Goal: Task Accomplishment & Management: Complete application form

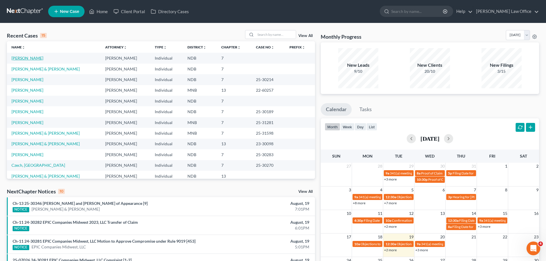
click at [30, 58] on link "[PERSON_NAME]" at bounding box center [27, 58] width 32 height 5
click at [35, 58] on link "[PERSON_NAME]" at bounding box center [27, 58] width 32 height 5
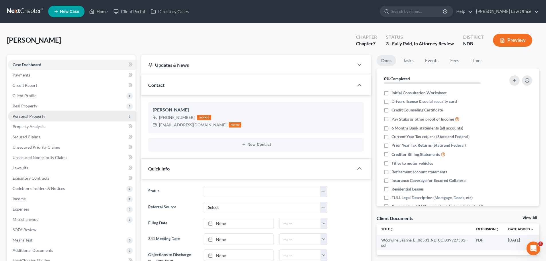
click at [30, 115] on span "Personal Property" at bounding box center [29, 116] width 33 height 5
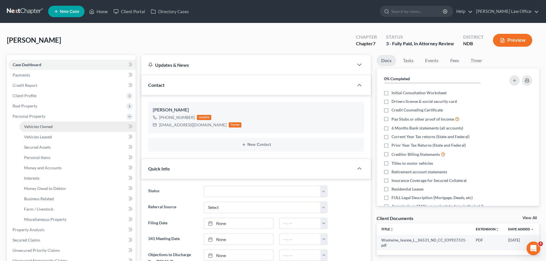
click at [41, 127] on span "Vehicles Owned" at bounding box center [38, 126] width 29 height 5
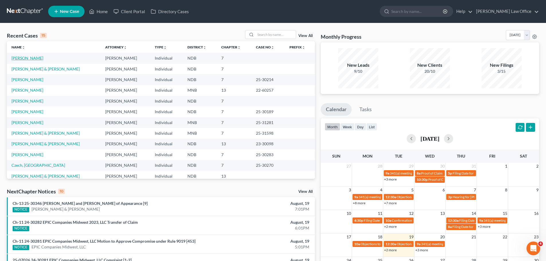
click at [24, 57] on link "[PERSON_NAME]" at bounding box center [27, 58] width 32 height 5
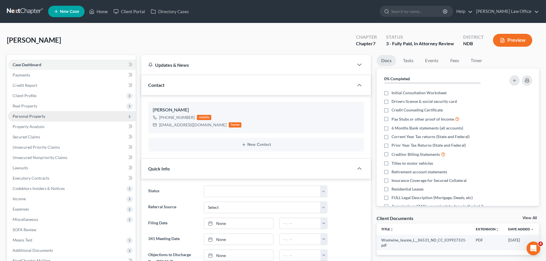
click at [34, 116] on span "Personal Property" at bounding box center [29, 116] width 33 height 5
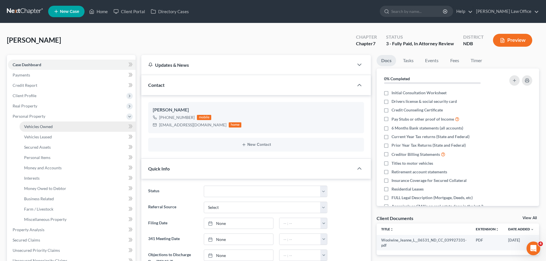
click at [43, 125] on span "Vehicles Owned" at bounding box center [38, 126] width 29 height 5
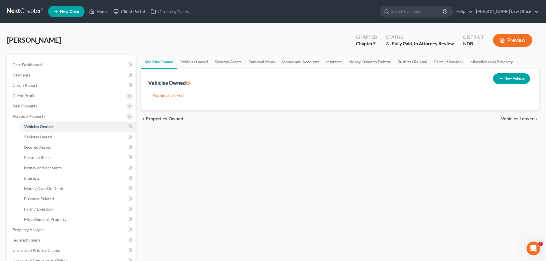
click at [511, 76] on button "New Vehicle" at bounding box center [511, 78] width 37 height 11
select select "0"
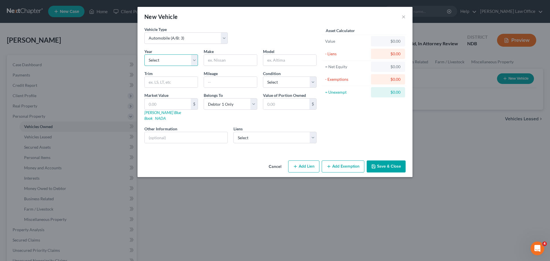
click at [195, 60] on select "Select 2026 2025 2024 2023 2022 2021 2020 2019 2018 2017 2016 2015 2014 2013 20…" at bounding box center [171, 59] width 54 height 11
select select "6"
click at [144, 54] on select "Select 2026 2025 2024 2023 2022 2021 2020 2019 2018 2017 2016 2015 2014 2013 20…" at bounding box center [171, 59] width 54 height 11
click at [211, 58] on input "text" at bounding box center [230, 60] width 53 height 11
type input "jeep"
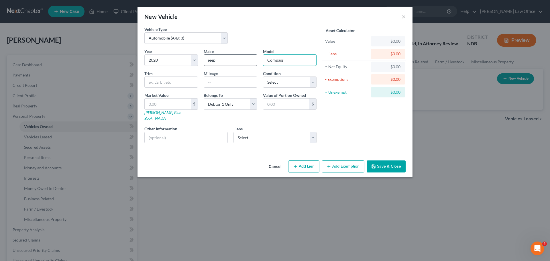
type input "Compass"
click at [230, 64] on input "jeep" at bounding box center [230, 60] width 53 height 11
type input "j"
type input "Jeep"
click at [160, 132] on input "text" at bounding box center [186, 137] width 83 height 11
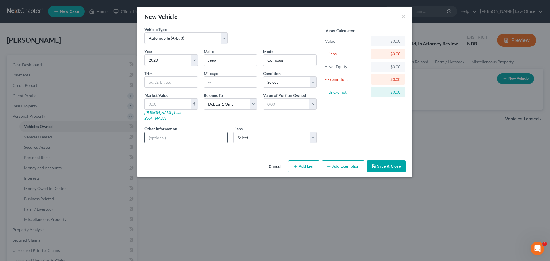
paste input "3C4NJDDB6LT248668"
type input "3C4NJDDB6LT248668"
click at [154, 113] on link "Kelly Blue Book" at bounding box center [162, 115] width 37 height 11
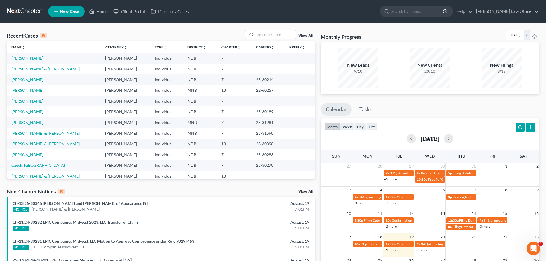
click at [21, 59] on link "[PERSON_NAME]" at bounding box center [27, 58] width 32 height 5
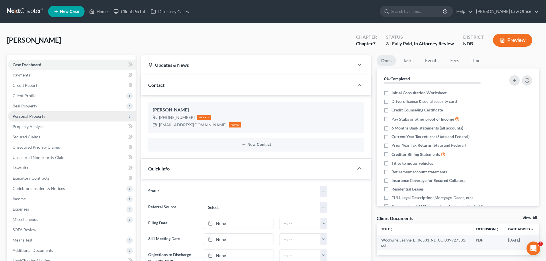
click at [22, 115] on span "Personal Property" at bounding box center [29, 116] width 33 height 5
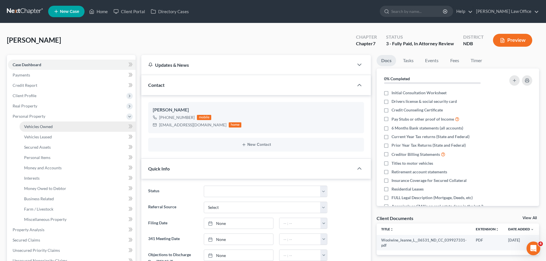
click at [43, 127] on span "Vehicles Owned" at bounding box center [38, 126] width 29 height 5
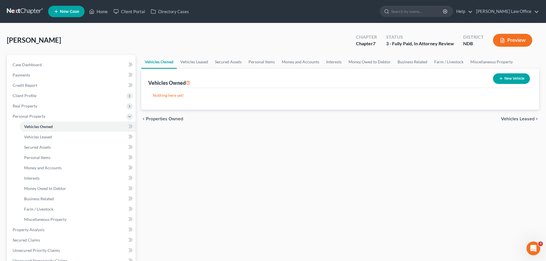
click at [259, 75] on button "New Vehicle" at bounding box center [511, 78] width 37 height 11
select select "0"
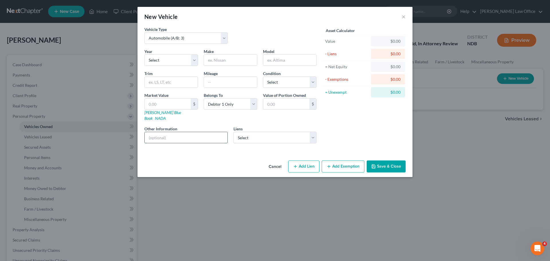
click at [155, 132] on input "text" at bounding box center [186, 137] width 83 height 11
paste input "3C4NJDDB6LT248668"
type input "3C4NJDDB6LT248668"
click at [154, 101] on input "text" at bounding box center [168, 104] width 46 height 11
type input "1"
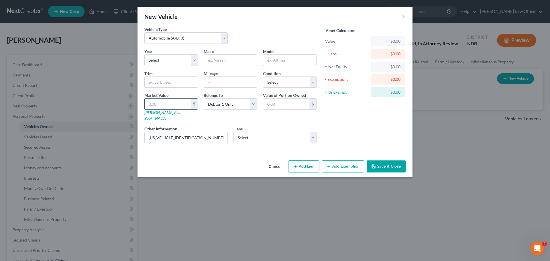
type input "1.00"
type input "18"
type input "18.00"
type input "186"
type input "186.00"
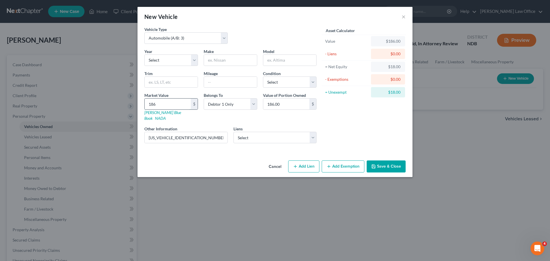
type input "1868"
type input "1,868.00"
type input "1,8682"
type input "18,682.00"
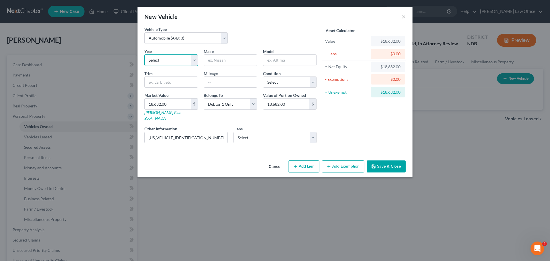
click at [193, 60] on select "Select 2026 2025 2024 2023 2022 2021 2020 2019 2018 2017 2016 2015 2014 2013 20…" at bounding box center [171, 59] width 54 height 11
select select "6"
click at [144, 54] on select "Select 2026 2025 2024 2023 2022 2021 2020 2019 2018 2017 2016 2015 2014 2013 20…" at bounding box center [171, 59] width 54 height 11
click at [212, 58] on input "text" at bounding box center [230, 60] width 53 height 11
type input "Jeep"
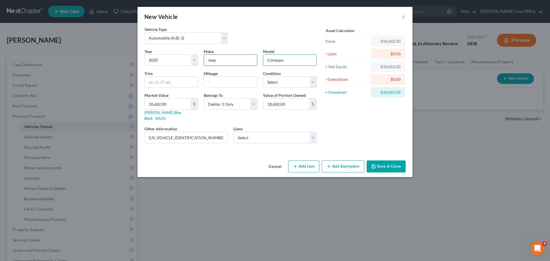
type input "Compass"
type input "TRailhawk"
type input "50000"
click at [259, 82] on select "Select Excellent Very Good Good Fair Poor" at bounding box center [290, 81] width 54 height 11
select select "2"
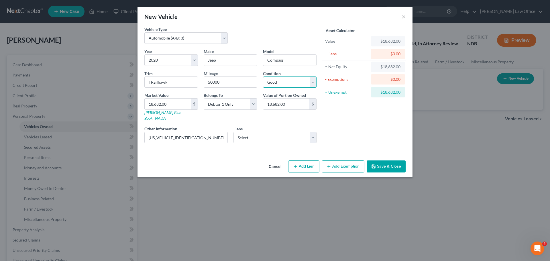
click at [259, 76] on select "Select Excellent Very Good Good Fair Poor" at bounding box center [290, 81] width 54 height 11
click at [259, 132] on select "Select Gm Financial - $24,134.00" at bounding box center [274, 137] width 83 height 11
select select "45"
select select "0"
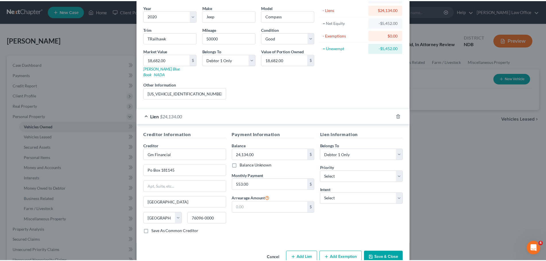
scroll to position [52, 0]
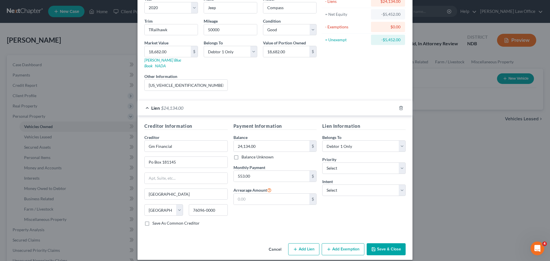
click at [152, 220] on label "Save As Common Creditor" at bounding box center [175, 223] width 47 height 6
click at [155, 220] on input "Save As Common Creditor" at bounding box center [157, 222] width 4 height 4
checkbox input "true"
click at [259, 162] on select "Select 1st 2nd 3rd 4th 5th 6th 7th 8th 9th 10th 11th 12th 13th 14th 15th 16th 1…" at bounding box center [363, 167] width 83 height 11
select select "0"
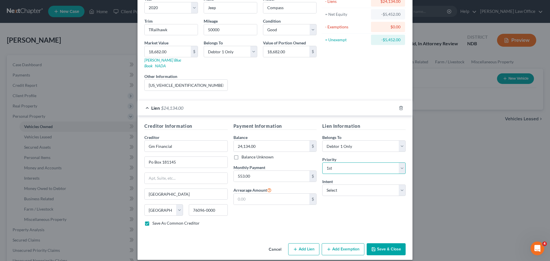
click at [259, 162] on select "Select 1st 2nd 3rd 4th 5th 6th 7th 8th 9th 10th 11th 12th 13th 14th 15th 16th 1…" at bounding box center [363, 167] width 83 height 11
click at [259, 184] on select "Select Surrender Redeem Reaffirm Avoid Other" at bounding box center [363, 189] width 83 height 11
select select "2"
click at [259, 184] on select "Select Surrender Redeem Reaffirm Avoid Other" at bounding box center [363, 189] width 83 height 11
click at [259, 243] on button "Save & Close" at bounding box center [386, 249] width 39 height 12
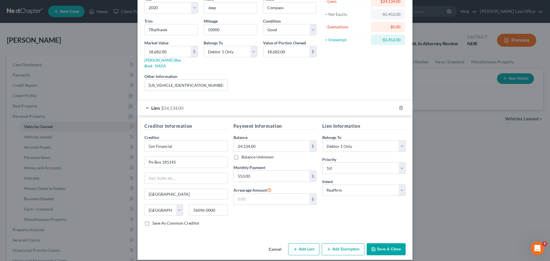
checkbox input "false"
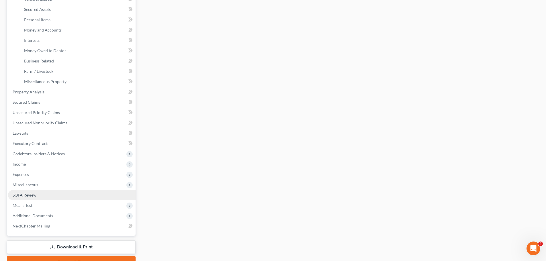
scroll to position [143, 0]
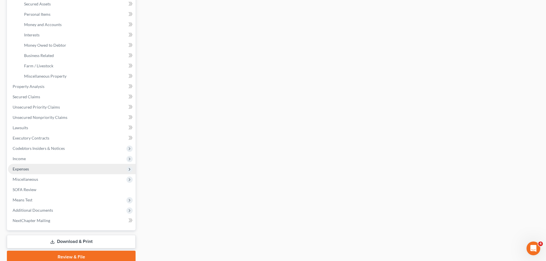
click at [20, 167] on span "Expenses" at bounding box center [21, 168] width 16 height 5
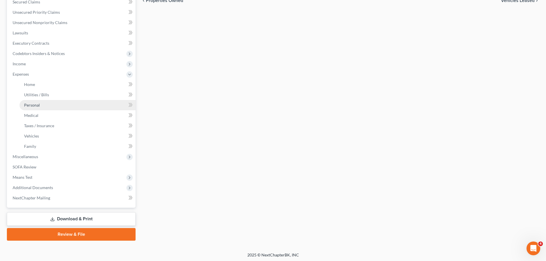
scroll to position [136, 0]
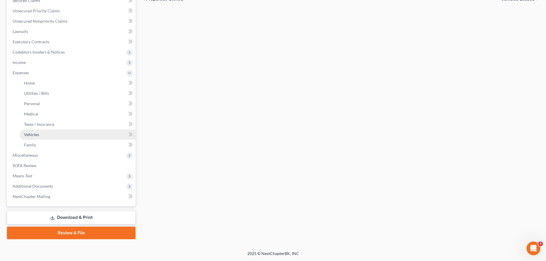
click at [36, 137] on link "Vehicles" at bounding box center [77, 134] width 116 height 10
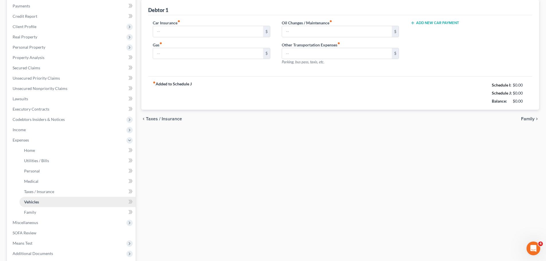
type input "93.00"
type input "80.00"
type input "115.00"
type input "0.00"
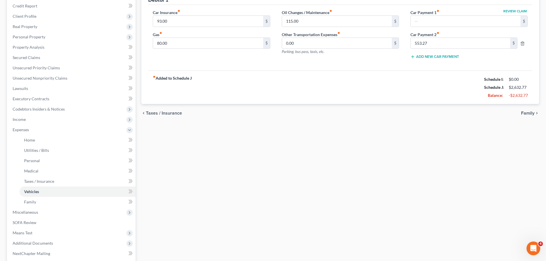
scroll to position [79, 0]
click at [21, 120] on span "Income" at bounding box center [19, 119] width 13 height 5
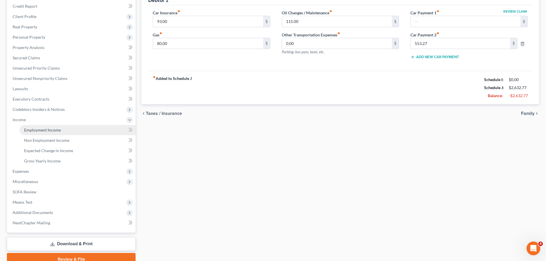
click at [38, 129] on span "Employment Income" at bounding box center [42, 129] width 37 height 5
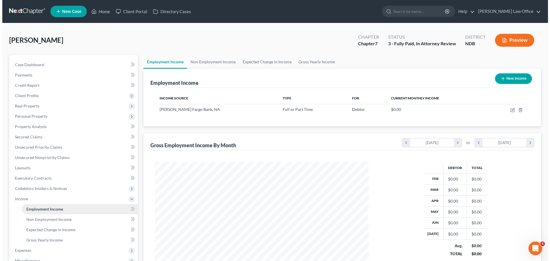
scroll to position [107, 225]
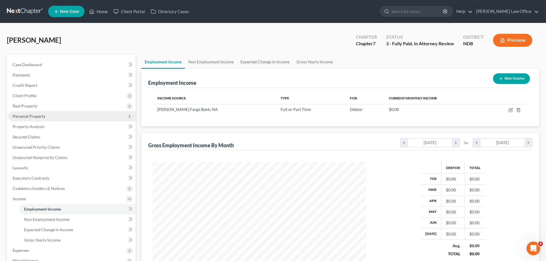
click at [36, 116] on span "Personal Property" at bounding box center [29, 116] width 33 height 5
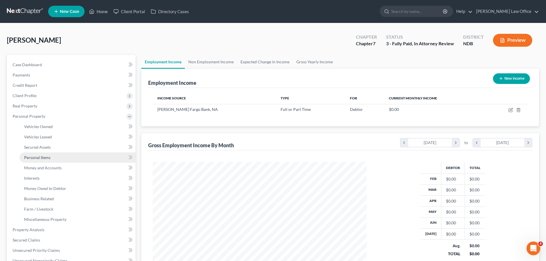
click at [43, 159] on span "Personal Items" at bounding box center [37, 157] width 26 height 5
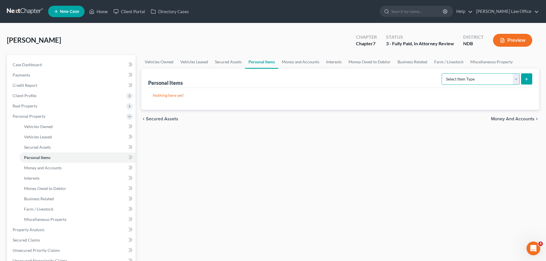
click at [259, 78] on select "Select Item Type Clothing (A/B: 11) Collectibles Of Value (A/B: 8) Electronics …" at bounding box center [480, 78] width 78 height 11
select select "household_goods"
click at [259, 73] on select "Select Item Type Clothing (A/B: 11) Collectibles Of Value (A/B: 8) Electronics …" at bounding box center [480, 78] width 78 height 11
click at [259, 75] on button "submit" at bounding box center [526, 78] width 11 height 11
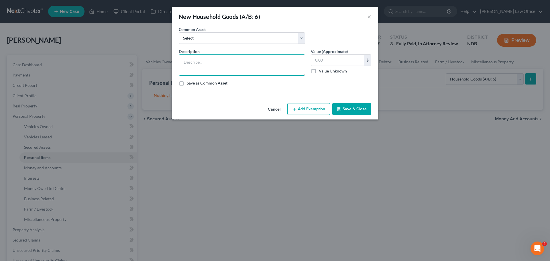
click at [200, 59] on textarea at bounding box center [242, 64] width 126 height 21
type textarea "Small Amount of Household Goods and Furnishings"
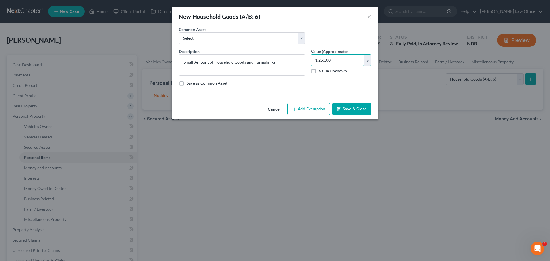
type input "1,250.00"
click at [259, 110] on button "Add Exemption" at bounding box center [308, 109] width 43 height 12
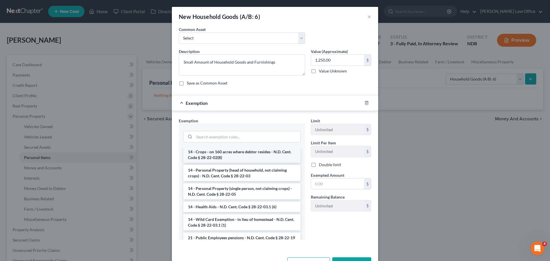
scroll to position [143, 0]
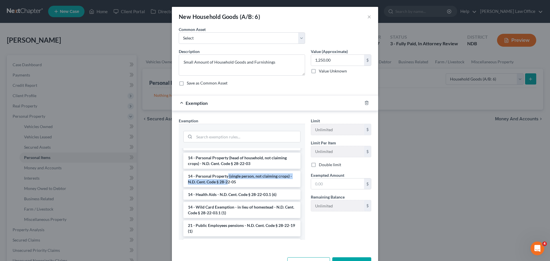
click at [225, 179] on li "14 - Personal Property (single person, not claiming crops) - N.D. Cent. Code § …" at bounding box center [241, 179] width 117 height 16
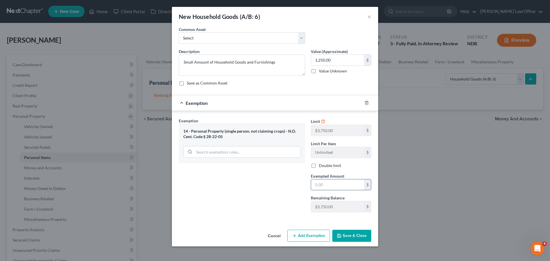
click at [259, 182] on input "text" at bounding box center [337, 184] width 53 height 11
type input "1,250.00"
click at [259, 233] on button "Save & Close" at bounding box center [351, 236] width 39 height 12
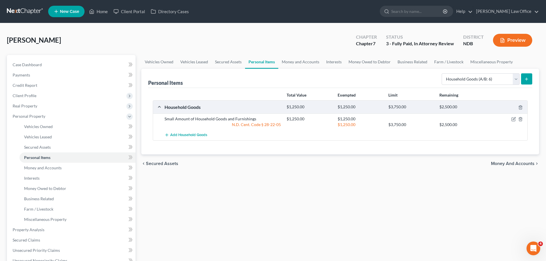
click at [259, 79] on icon "submit" at bounding box center [526, 79] width 5 height 5
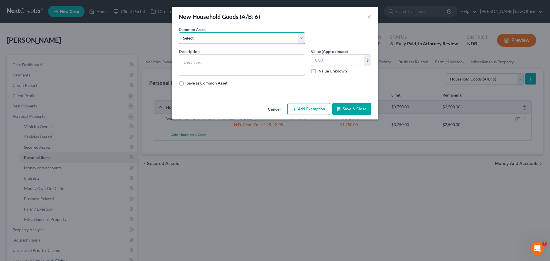
click at [259, 37] on select "Select Household goods and furnishings, no one item exceeding _______ in value …" at bounding box center [242, 37] width 126 height 11
click at [259, 88] on div "Description * Value (Approximate) $ Value Unknown Balance Undetermined $ Value …" at bounding box center [275, 69] width 198 height 42
click at [259, 111] on button "Cancel" at bounding box center [274, 109] width 22 height 11
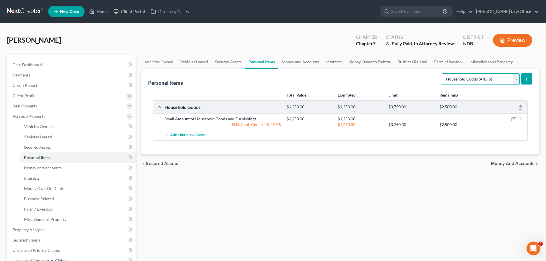
click at [259, 77] on select "Select Item Type Clothing (A/B: 11) Collectibles Of Value (A/B: 8) Electronics …" at bounding box center [480, 78] width 78 height 11
select select "electronics"
click at [259, 73] on select "Select Item Type Clothing (A/B: 11) Collectibles Of Value (A/B: 8) Electronics …" at bounding box center [480, 78] width 78 height 11
click at [259, 78] on icon "submit" at bounding box center [526, 79] width 5 height 5
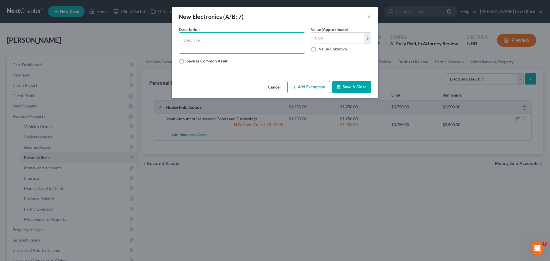
click at [206, 39] on textarea at bounding box center [242, 42] width 126 height 21
click at [234, 41] on textarea "32" Roku TV, Samsung Galaxy Phone 5 years old," at bounding box center [242, 42] width 126 height 21
click at [235, 40] on textarea "32" Roku TV, Samsung Galaxy Phone 5 years old," at bounding box center [242, 42] width 126 height 21
click at [259, 42] on textarea "32" Roku TV, Samsung Galaxy Phone = 5 years old," at bounding box center [242, 42] width 126 height 21
click at [259, 38] on textarea "32" Roku TV, Samsung Galaxy Phone = 5 years old, OOlder" at bounding box center [242, 42] width 126 height 21
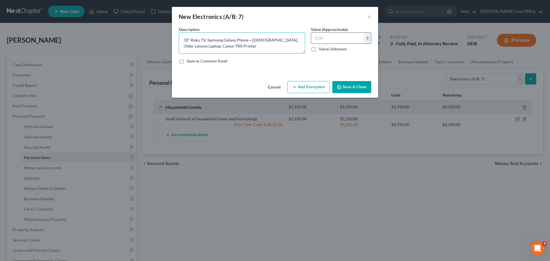
type textarea "32" Roku TV, Samsung Galaxy Phone = 5 years old, Older Lenovo Laptop, Canon TRX…"
click at [259, 40] on input "text" at bounding box center [337, 38] width 53 height 11
type input "300.00"
click at [259, 84] on button "Add Exemption" at bounding box center [308, 87] width 43 height 12
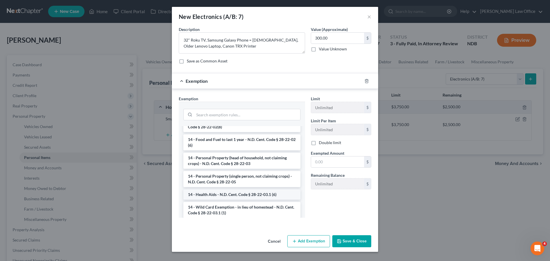
scroll to position [86, 0]
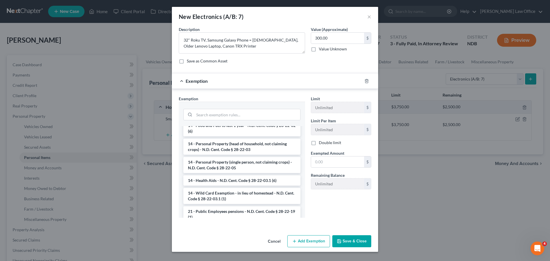
click at [224, 167] on li "14 - Personal Property (single person, not claiming crops) - N.D. Cent. Code § …" at bounding box center [241, 165] width 117 height 16
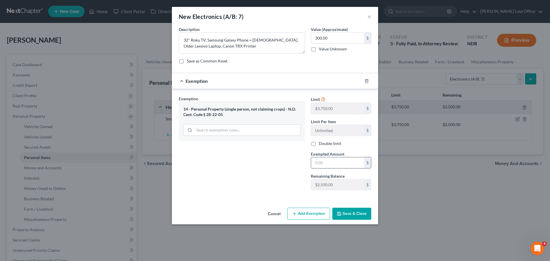
click at [259, 165] on input "text" at bounding box center [337, 162] width 53 height 11
type input "300.00"
click at [259, 214] on button "Save & Close" at bounding box center [351, 214] width 39 height 12
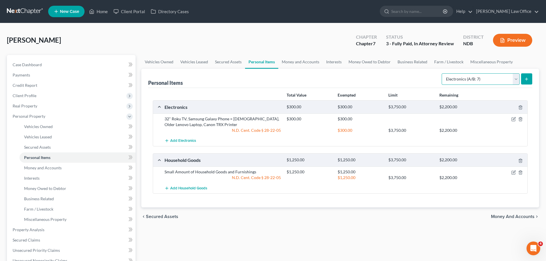
click at [259, 78] on select "Select Item Type Clothing (A/B: 11) Collectibles Of Value (A/B: 8) Electronics …" at bounding box center [480, 78] width 78 height 11
select select "other"
click at [259, 73] on select "Select Item Type Clothing (A/B: 11) Collectibles Of Value (A/B: 8) Electronics …" at bounding box center [480, 78] width 78 height 11
click at [259, 76] on button "submit" at bounding box center [526, 78] width 11 height 11
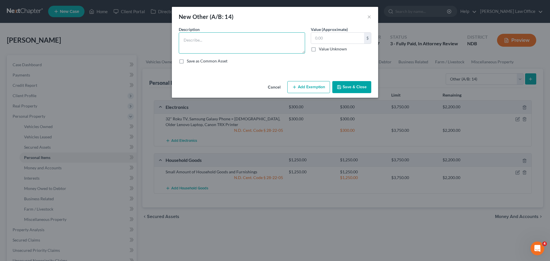
click at [210, 39] on textarea at bounding box center [242, 42] width 126 height 21
type textarea "Books"
type input "50.00"
click at [259, 82] on button "Add Exemption" at bounding box center [308, 87] width 43 height 12
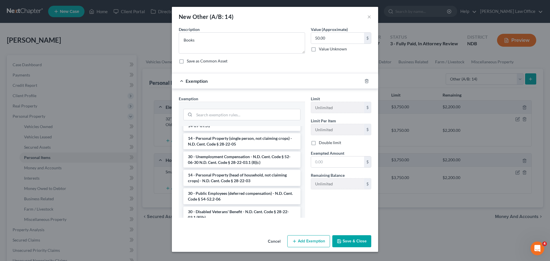
scroll to position [115, 0]
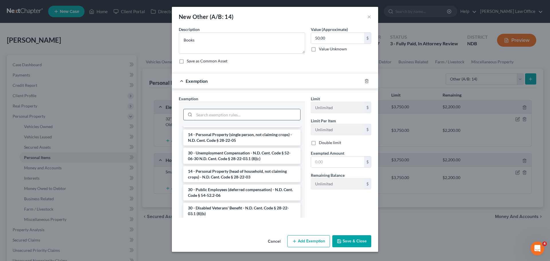
click at [228, 132] on li "14 - Personal Property (single person, not claiming crops) - N.D. Cent. Code § …" at bounding box center [241, 137] width 117 height 16
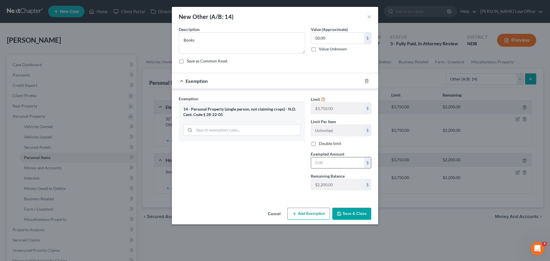
click at [259, 160] on input "text" at bounding box center [337, 162] width 53 height 11
type input "50.00"
click at [259, 209] on button "Save & Close" at bounding box center [351, 214] width 39 height 12
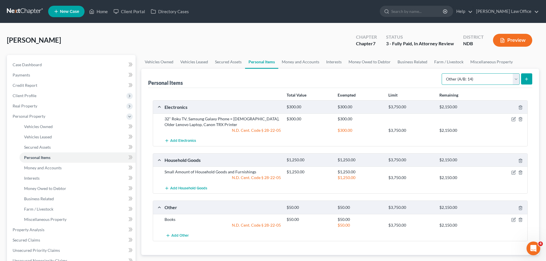
click at [259, 78] on select "Select Item Type Clothing (A/B: 11) Collectibles Of Value (A/B: 8) Electronics …" at bounding box center [480, 78] width 78 height 11
select select "collectibles_of_value"
click at [259, 73] on select "Select Item Type Clothing (A/B: 11) Collectibles Of Value (A/B: 8) Electronics …" at bounding box center [480, 78] width 78 height 11
click at [259, 78] on line "submit" at bounding box center [526, 79] width 0 height 3
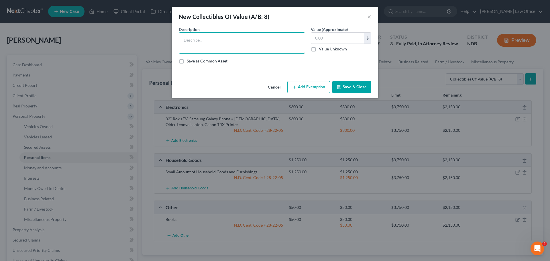
click at [193, 43] on textarea at bounding box center [242, 42] width 126 height 21
type textarea "Multiple heirlooms and vintage items"
click at [259, 86] on button "Save & Close" at bounding box center [351, 87] width 39 height 12
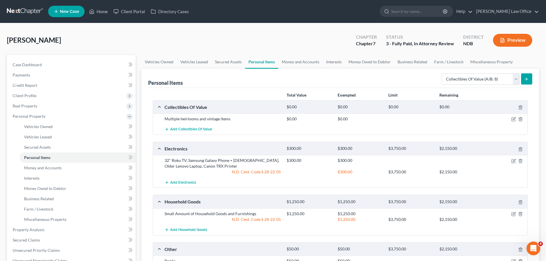
click at [259, 78] on icon "submit" at bounding box center [526, 79] width 5 height 5
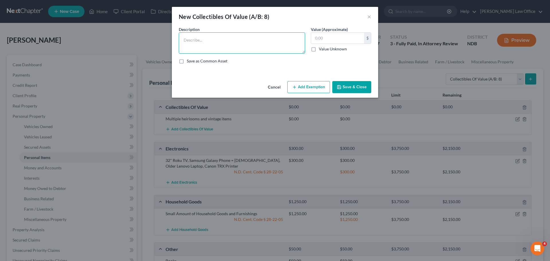
click at [197, 45] on textarea at bounding box center [242, 42] width 126 height 21
type textarea "Star Wars Items"
click at [259, 88] on button "Save & Close" at bounding box center [351, 87] width 39 height 12
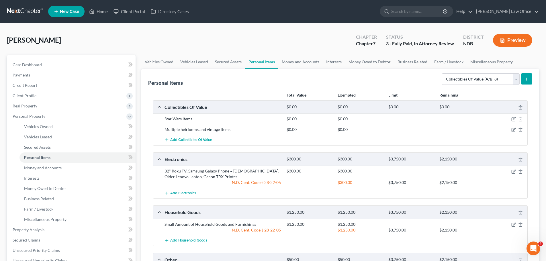
drag, startPoint x: 411, startPoint y: 142, endPoint x: 277, endPoint y: 84, distance: 146.1
click at [259, 84] on div "Personal Items Select Item Type Clothing (A/B: 11) Collectibles Of Value (A/B: …" at bounding box center [340, 78] width 384 height 19
click at [259, 78] on select "Select Item Type Clothing (A/B: 11) Collectibles Of Value (A/B: 8) Electronics …" at bounding box center [480, 78] width 78 height 11
select select "clothing"
click at [259, 73] on select "Select Item Type Clothing (A/B: 11) Collectibles Of Value (A/B: 8) Electronics …" at bounding box center [480, 78] width 78 height 11
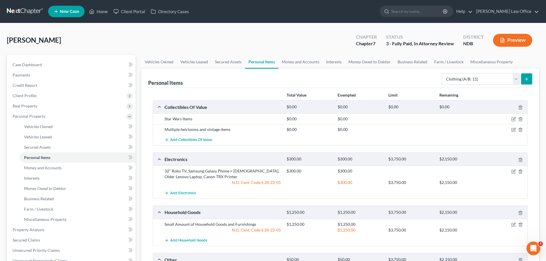
click at [259, 77] on icon "submit" at bounding box center [526, 79] width 5 height 5
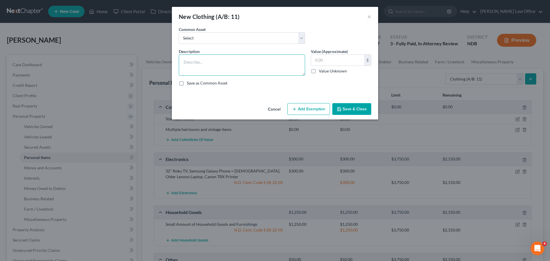
drag, startPoint x: 213, startPoint y: 56, endPoint x: 224, endPoint y: 62, distance: 12.8
click at [222, 61] on textarea at bounding box center [242, 64] width 126 height 21
type textarea "Normal Amount of Clothing and Accessories for one Person"
click at [259, 59] on input "text" at bounding box center [337, 60] width 53 height 11
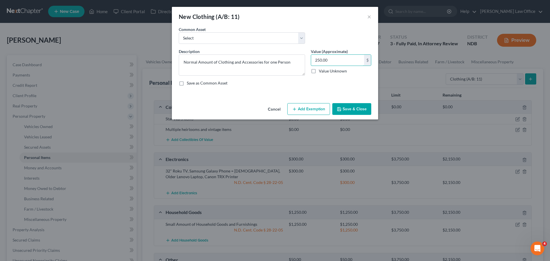
type input "250.00"
click at [259, 108] on button "Add Exemption" at bounding box center [308, 109] width 43 height 12
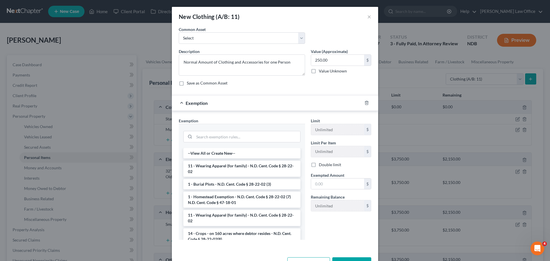
click at [218, 168] on li "11 - Wearing Apparel (for family) - N.D. Cent. Code § 28-22-02" at bounding box center [241, 169] width 117 height 16
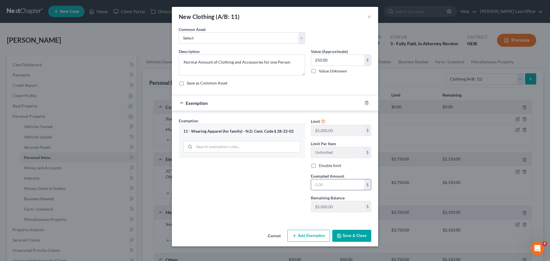
click at [259, 183] on input "text" at bounding box center [337, 184] width 53 height 11
type input "250.00"
click at [259, 235] on button "Save & Close" at bounding box center [351, 236] width 39 height 12
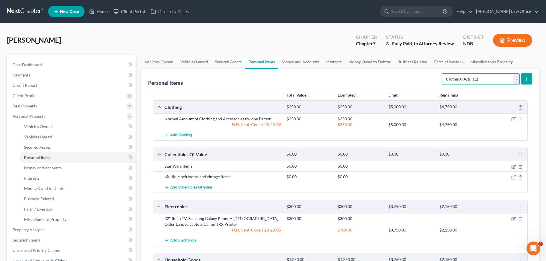
click at [259, 75] on select "Select Item Type Clothing (A/B: 11) Collectibles Of Value (A/B: 8) Electronics …" at bounding box center [480, 78] width 78 height 11
select select "household_goods"
click at [259, 73] on select "Select Item Type Clothing (A/B: 11) Collectibles Of Value (A/B: 8) Electronics …" at bounding box center [480, 78] width 78 height 11
click at [259, 79] on button "submit" at bounding box center [526, 78] width 11 height 11
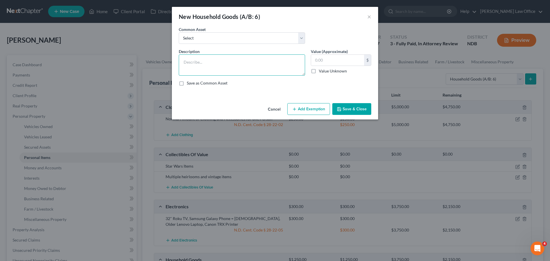
click at [192, 59] on textarea at bounding box center [242, 64] width 126 height 21
type textarea "Wall-art, mirrors, faux plants, flowers"
type input "150.00"
click at [259, 108] on button "Add Exemption" at bounding box center [308, 109] width 43 height 12
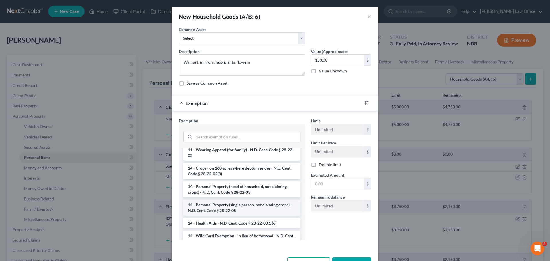
click at [216, 207] on li "14 - Personal Property (single person, not claiming crops) - N.D. Cent. Code § …" at bounding box center [241, 208] width 117 height 16
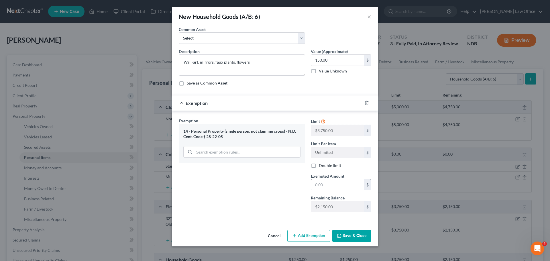
click at [259, 182] on input "text" at bounding box center [337, 184] width 53 height 11
type input "150.00"
click at [259, 235] on button "Save & Close" at bounding box center [351, 236] width 39 height 12
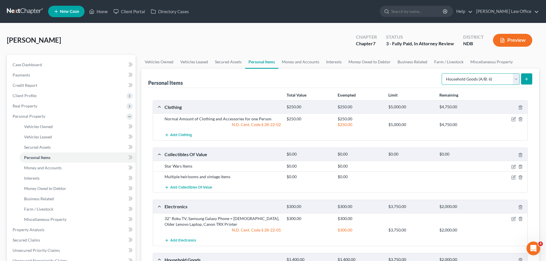
click at [259, 80] on select "Select Item Type Clothing (A/B: 11) Collectibles Of Value (A/B: 8) Electronics …" at bounding box center [480, 78] width 78 height 11
select select "pets"
click at [259, 73] on select "Select Item Type Clothing (A/B: 11) Collectibles Of Value (A/B: 8) Electronics …" at bounding box center [480, 78] width 78 height 11
click at [259, 76] on button "submit" at bounding box center [526, 78] width 11 height 11
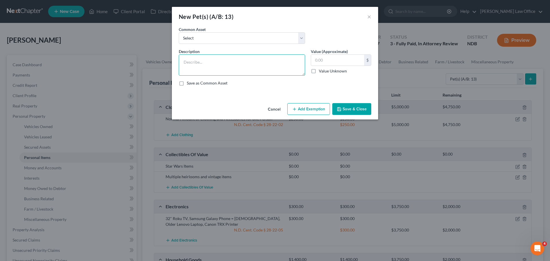
click at [196, 62] on textarea at bounding box center [242, 64] width 126 height 21
type textarea "5"
type textarea "Coonhound, 5 years old"
type input "100.00"
click at [259, 109] on button "Add Exemption" at bounding box center [308, 109] width 43 height 12
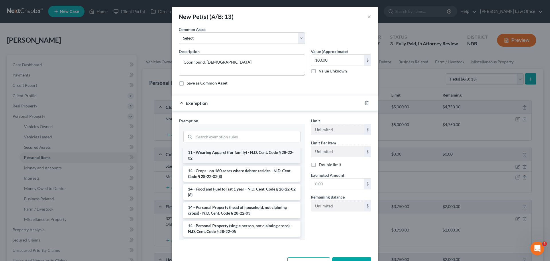
scroll to position [57, 0]
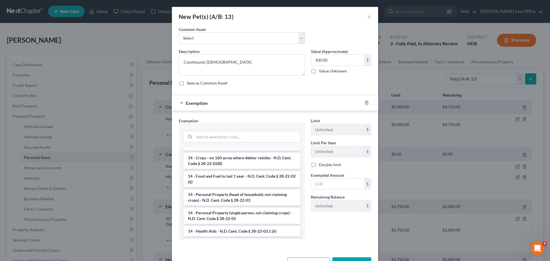
click at [254, 202] on li "14 - Personal Property (head of household, not claiming crops) - N.D. Cent. Cod…" at bounding box center [241, 197] width 117 height 16
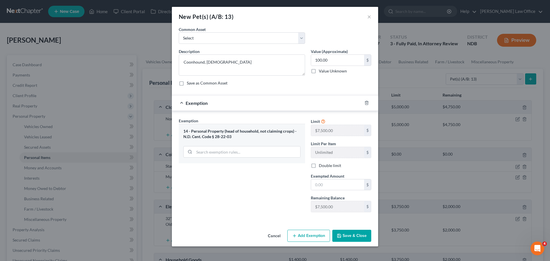
click at [259, 239] on button "Add Exemption" at bounding box center [308, 236] width 43 height 12
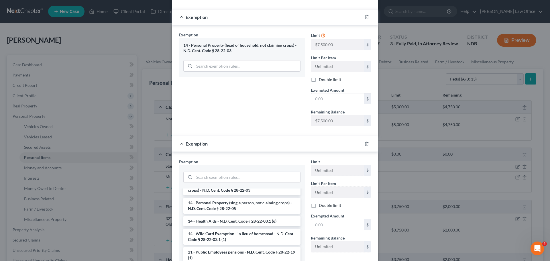
scroll to position [115, 0]
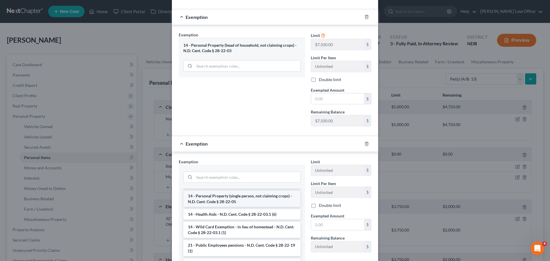
click at [225, 196] on li "14 - Personal Property (single person, not claiming crops) - N.D. Cent. Code § …" at bounding box center [241, 199] width 117 height 16
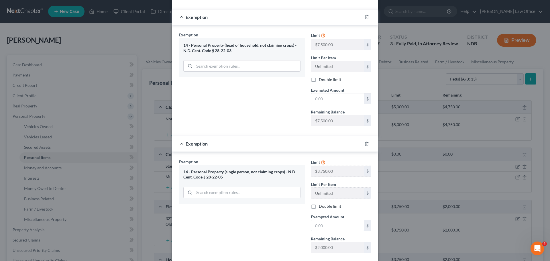
click at [259, 225] on input "text" at bounding box center [337, 225] width 53 height 11
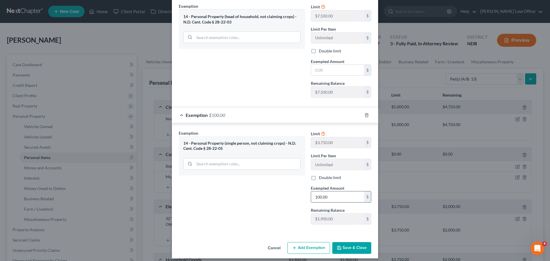
scroll to position [119, 0]
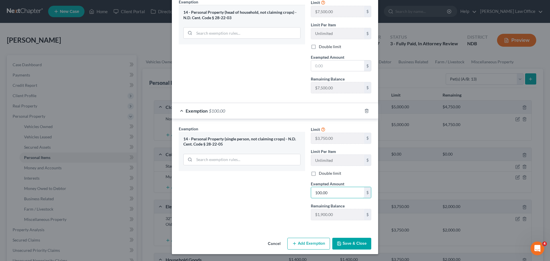
type input "100.00"
click at [259, 242] on button "Save & Close" at bounding box center [351, 244] width 39 height 12
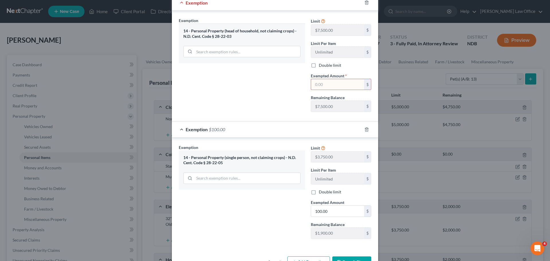
scroll to position [90, 0]
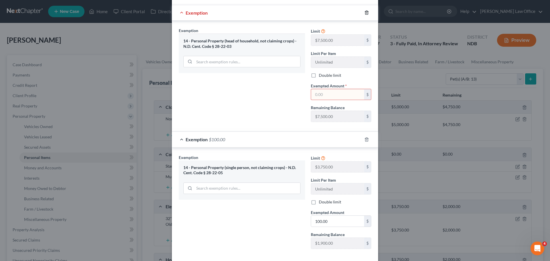
click at [259, 13] on line "button" at bounding box center [366, 13] width 0 height 1
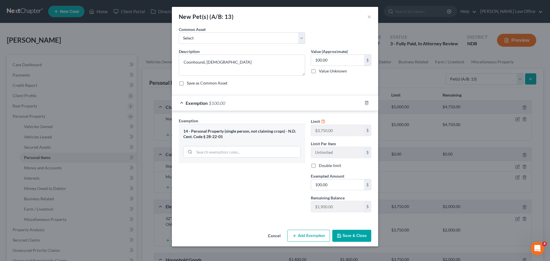
scroll to position [0, 0]
click at [259, 234] on button "Save & Close" at bounding box center [351, 236] width 39 height 12
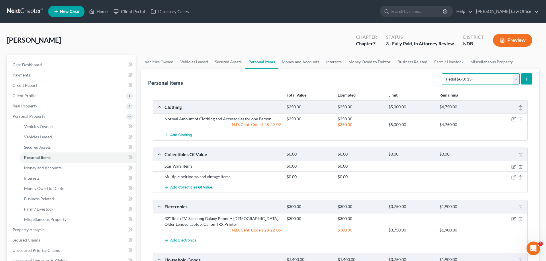
click at [259, 79] on select "Select Item Type Clothing (A/B: 11) Collectibles Of Value (A/B: 8) Electronics …" at bounding box center [480, 78] width 78 height 11
select select "other"
click at [259, 73] on select "Select Item Type Clothing (A/B: 11) Collectibles Of Value (A/B: 8) Electronics …" at bounding box center [480, 78] width 78 height 11
click at [259, 77] on icon "submit" at bounding box center [526, 79] width 5 height 5
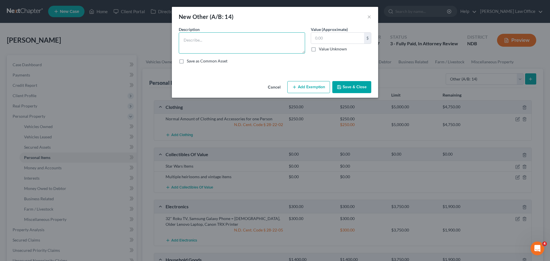
click at [193, 38] on textarea at bounding box center [242, 42] width 126 height 21
type textarea "Household Tools"
type input "150.00"
click at [259, 88] on button "Add Exemption" at bounding box center [308, 87] width 43 height 12
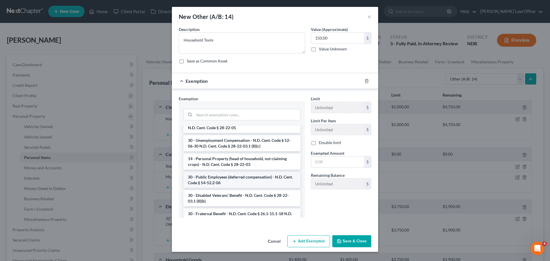
scroll to position [115, 0]
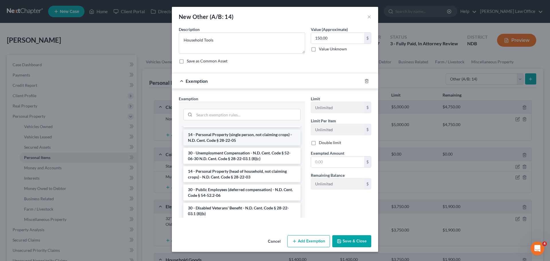
click at [239, 129] on li "14 - Personal Property (single person, not claiming crops) - N.D. Cent. Code § …" at bounding box center [241, 137] width 117 height 16
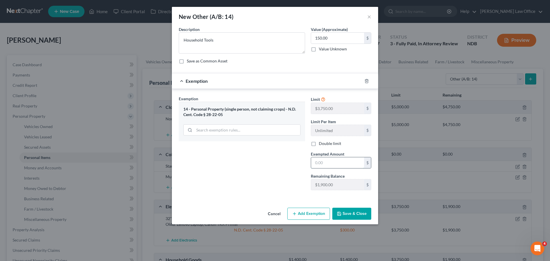
click at [259, 162] on input "text" at bounding box center [337, 162] width 53 height 11
type input "150.00"
click at [259, 212] on button "Save & Close" at bounding box center [351, 214] width 39 height 12
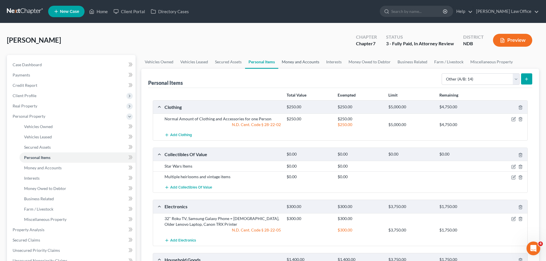
click at [259, 62] on link "Money and Accounts" at bounding box center [300, 62] width 44 height 14
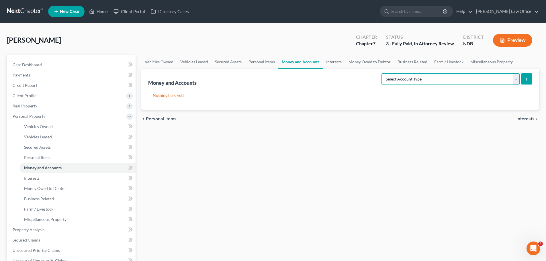
click at [259, 78] on select "Select Account Type Brokerage (A/B: 18, SOFA: 20) Cash on Hand (A/B: 16) Certif…" at bounding box center [450, 78] width 138 height 11
select select "checking"
click at [259, 73] on select "Select Account Type Brokerage (A/B: 18, SOFA: 20) Cash on Hand (A/B: 16) Certif…" at bounding box center [450, 78] width 138 height 11
click at [259, 75] on button "submit" at bounding box center [526, 78] width 11 height 11
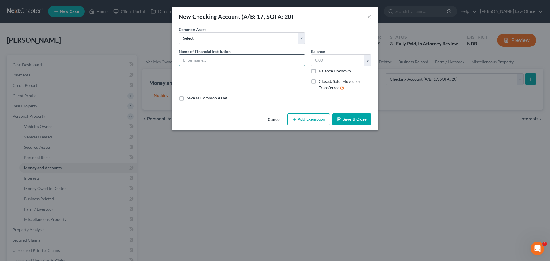
click at [187, 60] on input "text" at bounding box center [242, 60] width 126 height 11
type input "Wells Fargo Checkin Account Ending # 6993"
click at [259, 119] on button "Save & Close" at bounding box center [351, 119] width 39 height 12
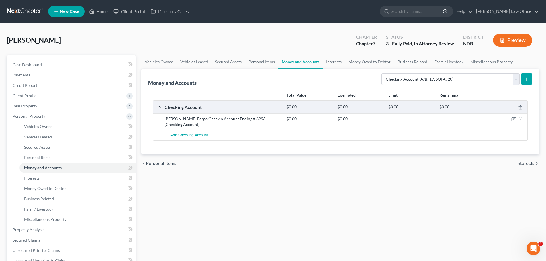
click at [259, 79] on button "submit" at bounding box center [526, 78] width 11 height 11
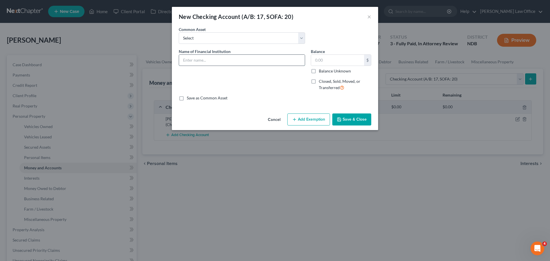
click at [196, 59] on input "text" at bounding box center [242, 60] width 126 height 11
type input "Wells Fargo Checking Account Ending # 0625"
click at [259, 117] on button "Save & Close" at bounding box center [351, 119] width 39 height 12
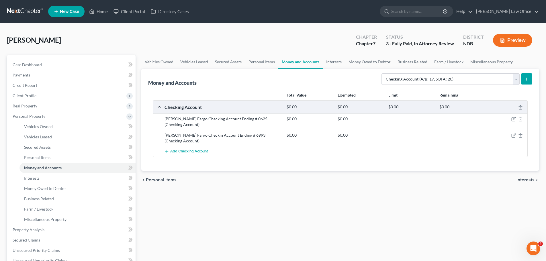
click at [259, 77] on icon "submit" at bounding box center [526, 79] width 5 height 5
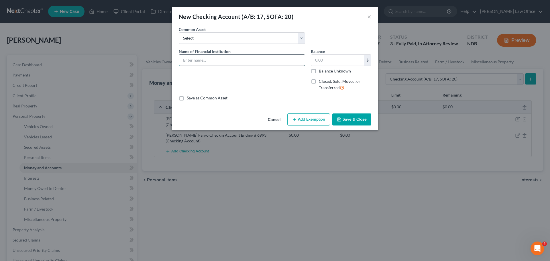
click at [189, 57] on input "text" at bounding box center [242, 60] width 126 height 11
type input "Wells Fargo Checking Account Endin # 1069"
click at [259, 119] on button "Save & Close" at bounding box center [351, 119] width 39 height 12
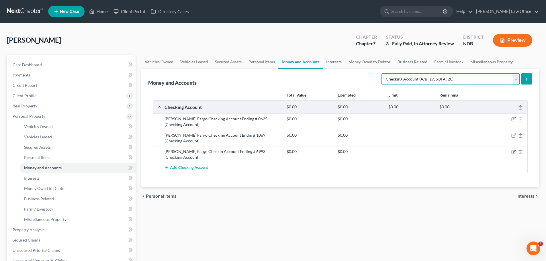
click at [259, 77] on select "Select Account Type Brokerage (A/B: 18, SOFA: 20) Cash on Hand (A/B: 16) Certif…" at bounding box center [450, 78] width 138 height 11
select select "savings"
click at [259, 73] on select "Select Account Type Brokerage (A/B: 18, SOFA: 20) Cash on Hand (A/B: 16) Certif…" at bounding box center [450, 78] width 138 height 11
click at [259, 80] on icon "submit" at bounding box center [526, 79] width 5 height 5
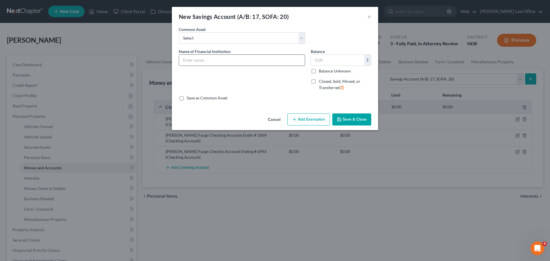
click at [198, 60] on input "text" at bounding box center [242, 60] width 126 height 11
type input "Wells Fargo Savings Account Ending # 6220"
click at [259, 118] on button "Save & Close" at bounding box center [351, 119] width 39 height 12
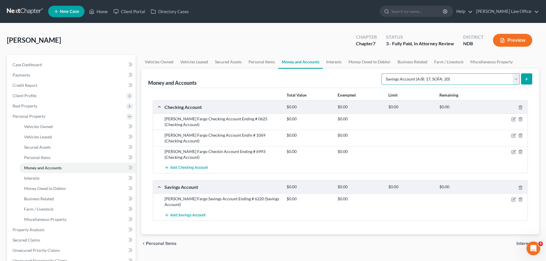
click at [259, 78] on select "Select Account Type Brokerage (A/B: 18, SOFA: 20) Cash on Hand (A/B: 16) Certif…" at bounding box center [450, 78] width 138 height 11
select select "certificates_of_deposit"
click at [259, 73] on select "Select Account Type Brokerage (A/B: 18, SOFA: 20) Cash on Hand (A/B: 16) Certif…" at bounding box center [450, 78] width 138 height 11
click at [259, 77] on button "submit" at bounding box center [526, 78] width 11 height 11
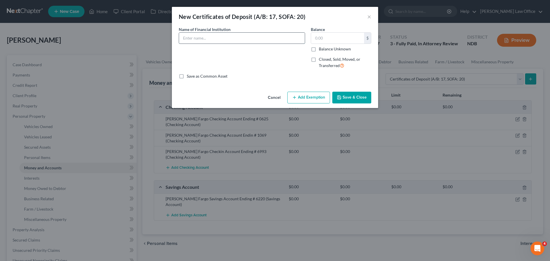
click at [212, 37] on input "text" at bounding box center [242, 38] width 126 height 11
type input "Capital One Checking Account Ending # 2112"
click at [259, 95] on button "Save & Close" at bounding box center [351, 98] width 39 height 12
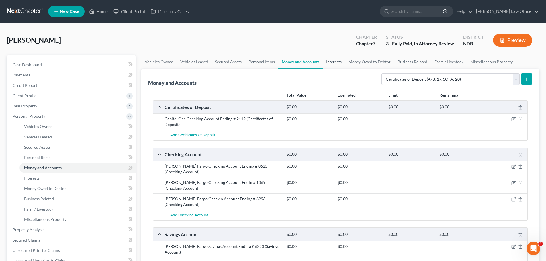
click at [259, 59] on link "Interests" at bounding box center [333, 62] width 22 height 14
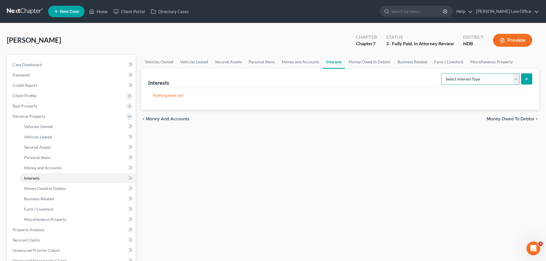
click at [259, 79] on select "Select Interest Type 401K (A/B: 21) Annuity (A/B: 23) Bond (A/B: 18) Education …" at bounding box center [480, 78] width 78 height 11
select select "401k"
click at [259, 73] on select "Select Interest Type 401K (A/B: 21) Annuity (A/B: 23) Bond (A/B: 18) Education …" at bounding box center [480, 78] width 78 height 11
click at [259, 77] on icon "submit" at bounding box center [526, 79] width 5 height 5
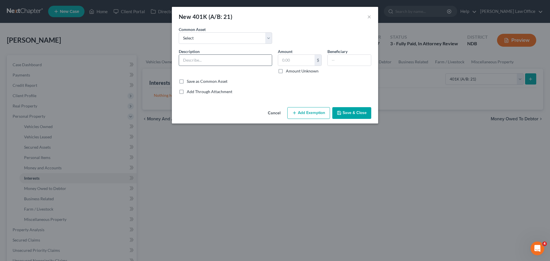
click at [194, 59] on input "text" at bounding box center [225, 60] width 93 height 11
type input "401K Account Ending #"
click at [259, 59] on input "text" at bounding box center [349, 60] width 43 height 11
type input "Debotr 1"
click at [259, 107] on button "Save & Close" at bounding box center [351, 113] width 39 height 12
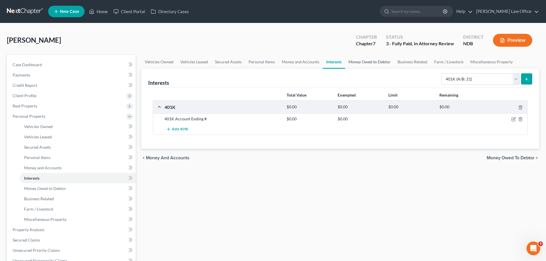
click at [259, 61] on link "Money Owed to Debtor" at bounding box center [369, 62] width 49 height 14
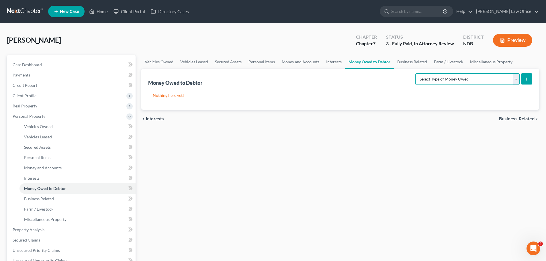
click at [259, 80] on select "Select Type of Money Owed Accounts Receivable (A/B: 38) Alimony (A/B: 29) Child…" at bounding box center [467, 78] width 104 height 11
drag, startPoint x: 525, startPoint y: 78, endPoint x: 519, endPoint y: 79, distance: 5.8
click at [259, 78] on icon "submit" at bounding box center [526, 79] width 5 height 5
click at [259, 186] on div "Vehicles Owned Vehicles Leased Secured Assets Personal Items Money and Accounts…" at bounding box center [339, 230] width 403 height 351
click at [259, 63] on link "Interests" at bounding box center [333, 62] width 22 height 14
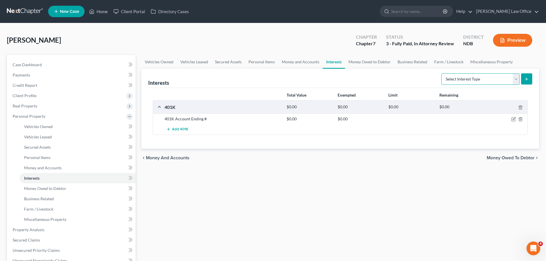
click at [259, 80] on select "Select Interest Type 401K (A/B: 21) Annuity (A/B: 23) Bond (A/B: 18) Education …" at bounding box center [480, 78] width 78 height 11
click at [259, 60] on link "Money and Accounts" at bounding box center [300, 62] width 44 height 14
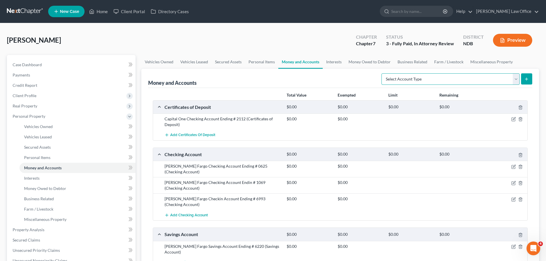
click at [259, 79] on select "Select Account Type Brokerage (A/B: 18, SOFA: 20) Cash on Hand (A/B: 16) Certif…" at bounding box center [450, 78] width 138 height 11
select select "security_deposits"
click at [259, 73] on select "Select Account Type Brokerage (A/B: 18, SOFA: 20) Cash on Hand (A/B: 16) Certif…" at bounding box center [450, 78] width 138 height 11
click at [259, 78] on line "submit" at bounding box center [526, 79] width 0 height 3
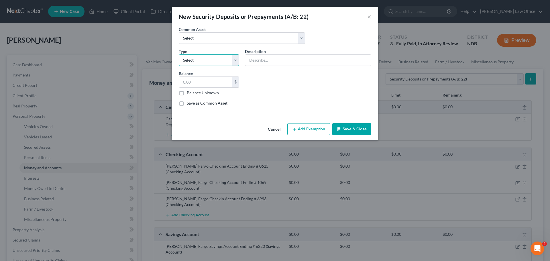
click at [236, 60] on select "Select Electric Gas Heating Oil Security Deposit On Rental Unit Prepaid Rent Te…" at bounding box center [209, 59] width 60 height 11
select select "3"
click at [179, 54] on select "Select Electric Gas Heating Oil Security Deposit On Rental Unit Prepaid Rent Te…" at bounding box center [209, 59] width 60 height 11
click at [258, 57] on input "text" at bounding box center [308, 60] width 126 height 11
type input "Rental Security Deposit"
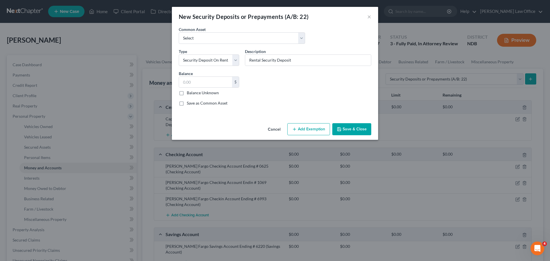
click at [259, 127] on button "Save & Close" at bounding box center [351, 129] width 39 height 12
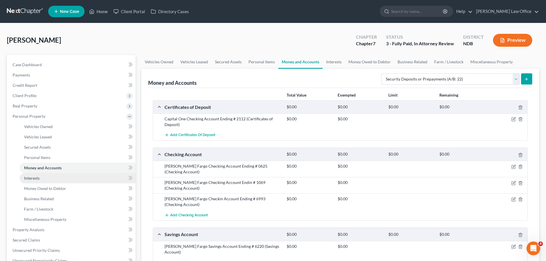
click at [37, 177] on span "Interests" at bounding box center [31, 178] width 15 height 5
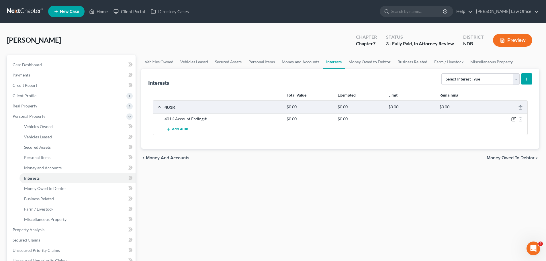
click at [259, 119] on icon "button" at bounding box center [513, 119] width 5 height 5
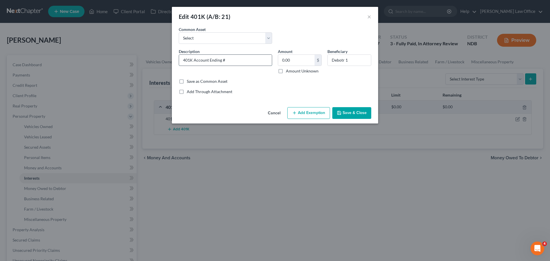
click at [247, 59] on input "401K Account Ending #" at bounding box center [225, 60] width 93 height 11
type input "401K Account Ending # 6084"
click at [259, 59] on input "0.00" at bounding box center [296, 60] width 36 height 11
type input "3,294.32"
click at [259, 115] on button "Add Exemption" at bounding box center [308, 113] width 43 height 12
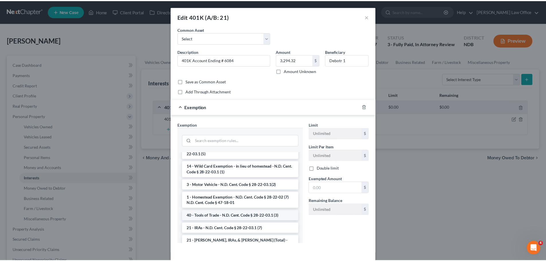
scroll to position [659, 0]
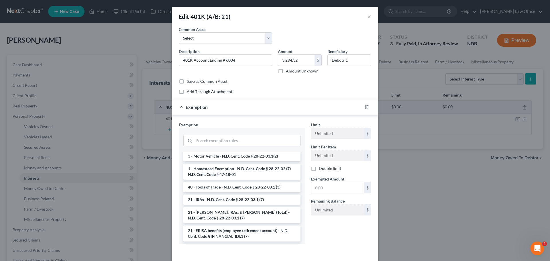
click at [205, 211] on li "21 - ERISA, IRAs, & Keoghs (Total) - N.D. Cent. Code § 28-22-03.1 (7)" at bounding box center [241, 215] width 117 height 16
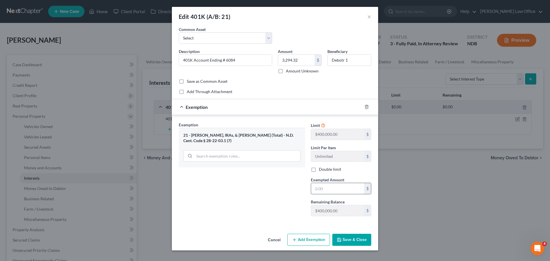
click at [259, 188] on input "text" at bounding box center [337, 188] width 53 height 11
type input "3,494.32"
click at [259, 240] on button "Save & Close" at bounding box center [351, 240] width 39 height 12
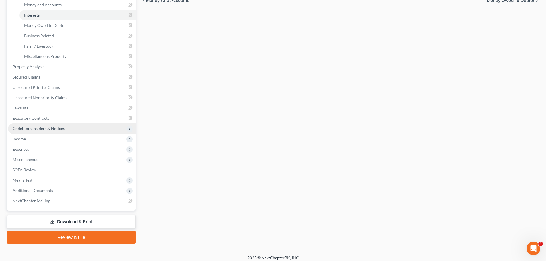
scroll to position [167, 0]
